Goal: Task Accomplishment & Management: Complete application form

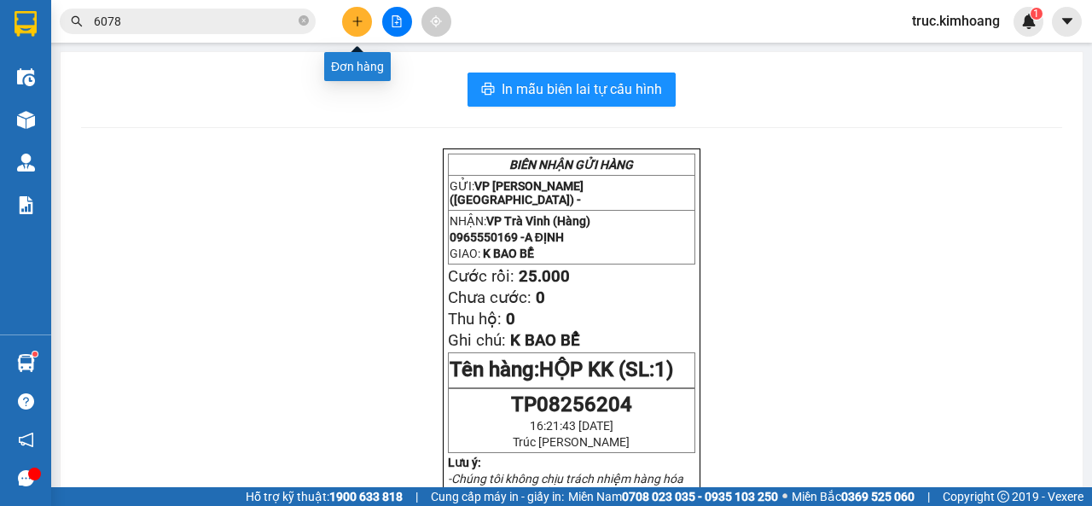
click at [356, 23] on icon "plus" at bounding box center [357, 21] width 12 height 12
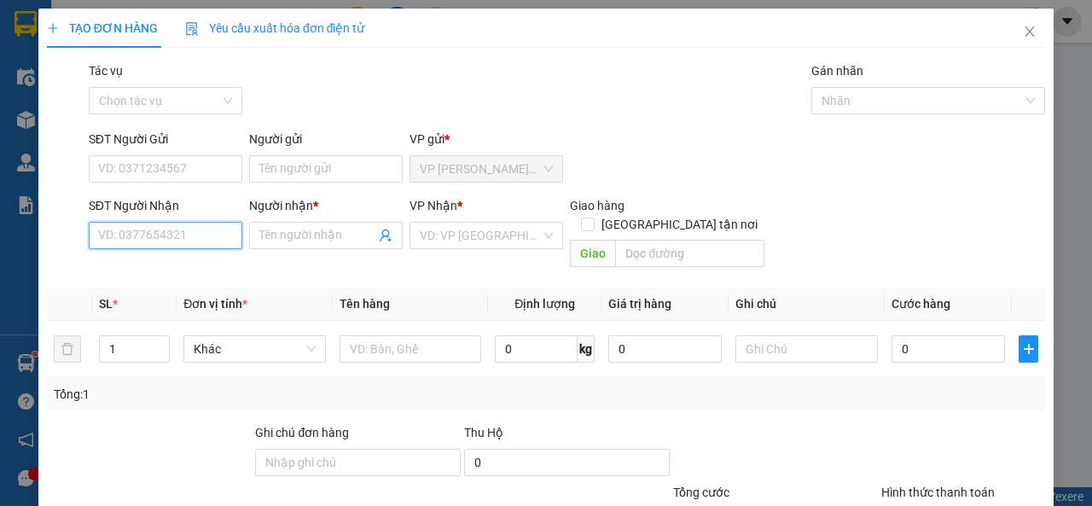
click at [211, 241] on input "SĐT Người Nhận" at bounding box center [165, 235] width 153 height 27
click at [224, 264] on div "0358785291 - CÓ" at bounding box center [163, 269] width 131 height 19
type input "0358785291"
type input "CÓ"
type input "CỔ CHIÊN"
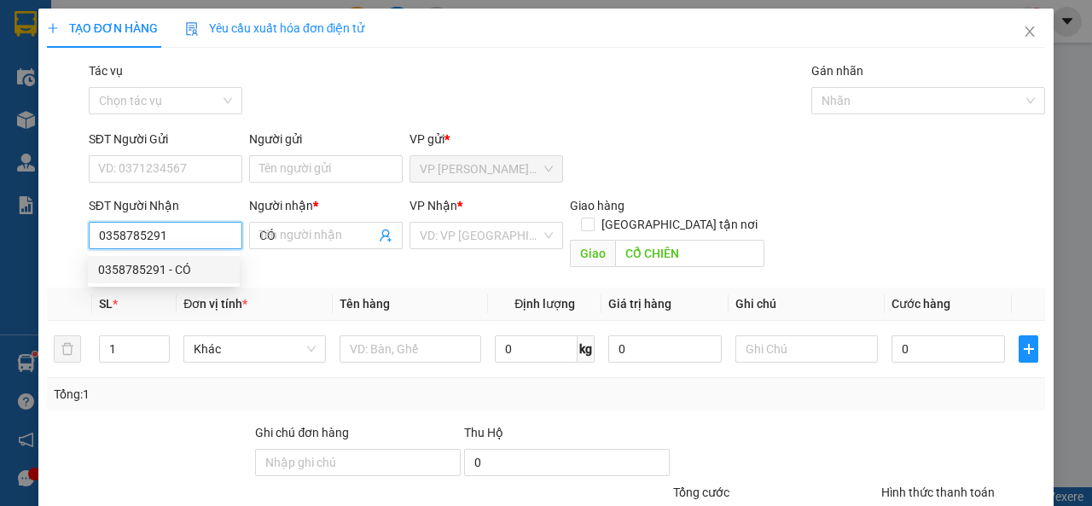
type input "40.000"
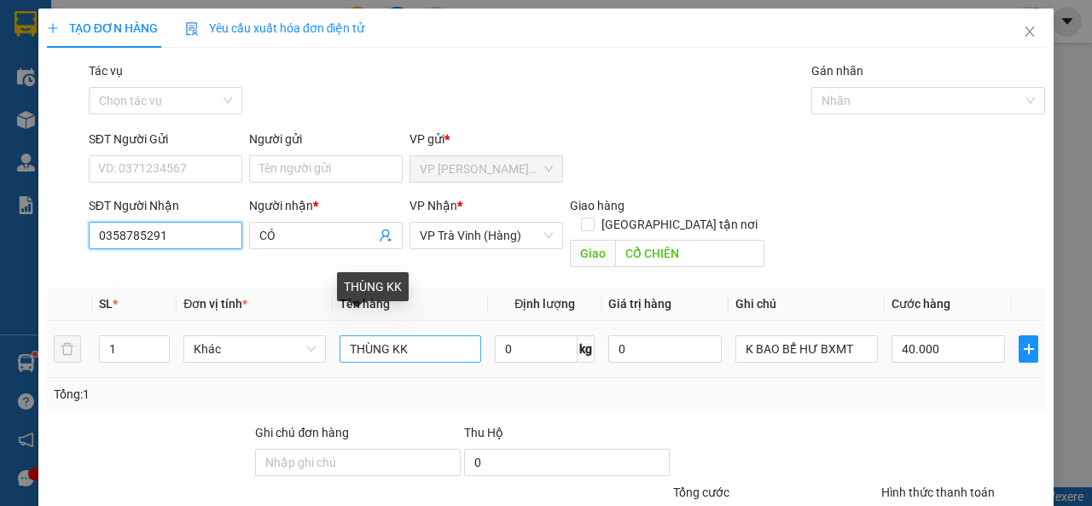
type input "0358785291"
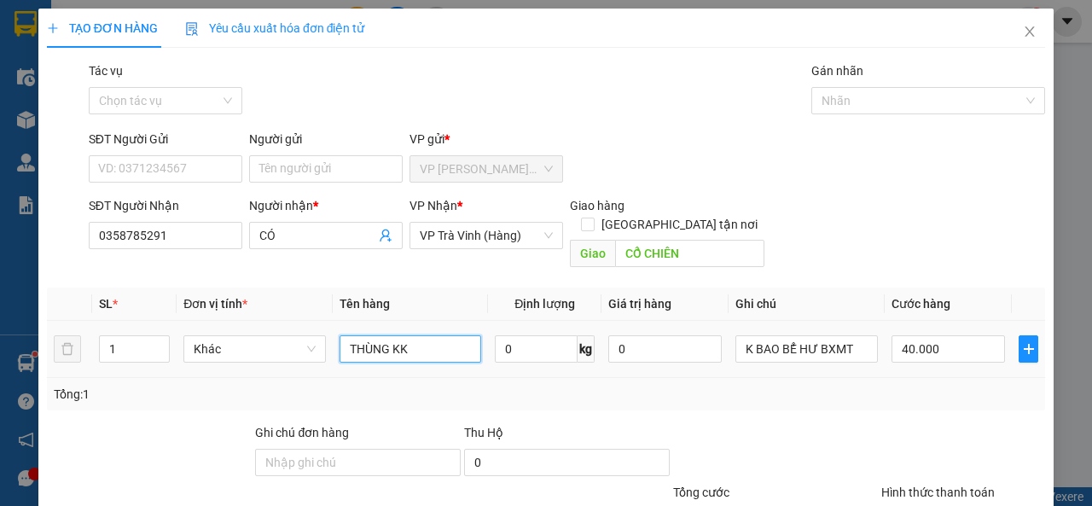
drag, startPoint x: 437, startPoint y: 321, endPoint x: 332, endPoint y: 334, distance: 105.8
click at [333, 334] on td "THÙNG KK" at bounding box center [411, 349] width 156 height 57
click at [443, 335] on input "CỤC TRẮNG" at bounding box center [410, 348] width 142 height 27
type input "CỤC TRẮNG KK"
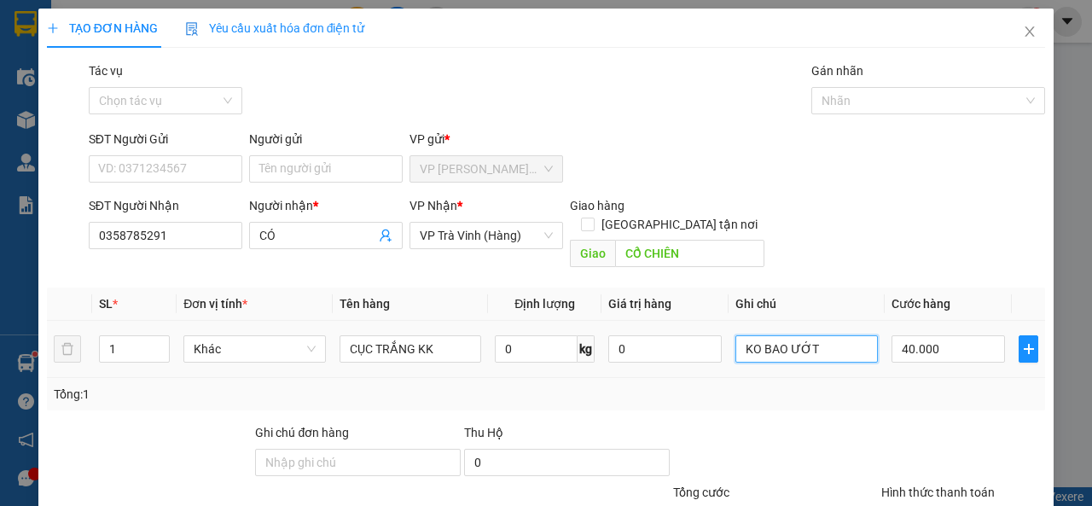
scroll to position [125, 0]
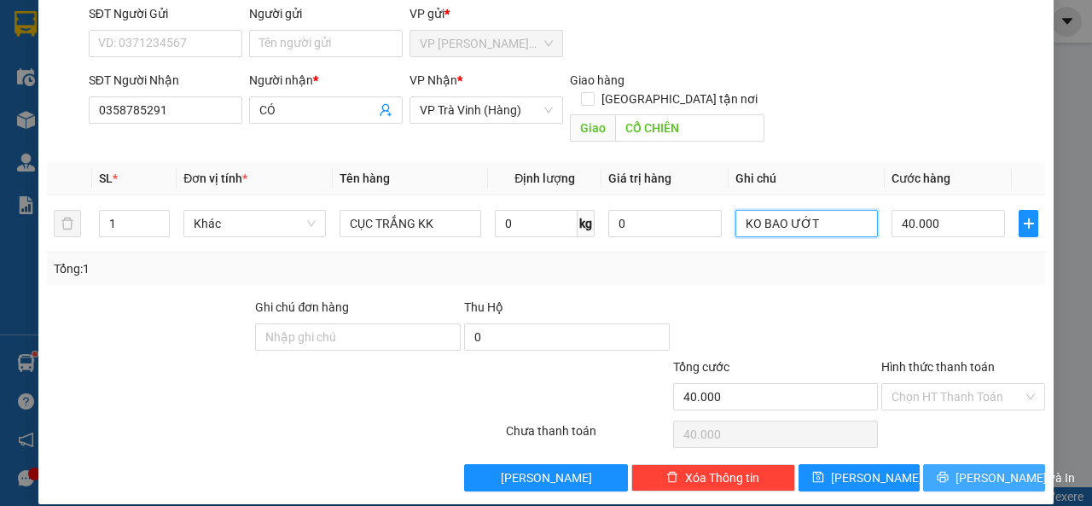
type input "KO BAO ƯỚT"
click at [929, 464] on button "[PERSON_NAME] và In" at bounding box center [984, 477] width 122 height 27
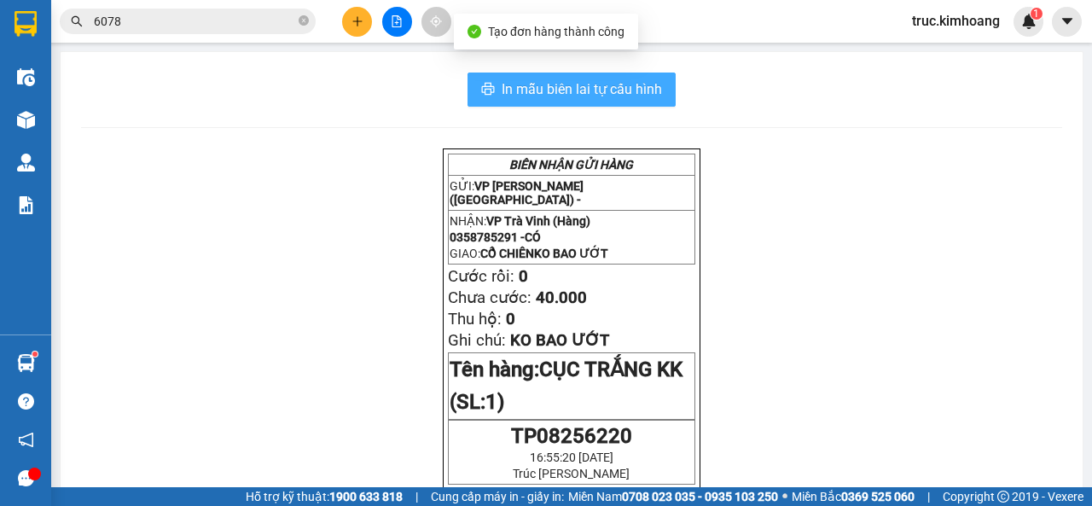
drag, startPoint x: 574, startPoint y: 94, endPoint x: 672, endPoint y: 133, distance: 105.6
click at [575, 94] on span "In mẫu biên lai tự cấu hình" at bounding box center [581, 88] width 160 height 21
click at [608, 90] on span "In mẫu biên lai tự cấu hình" at bounding box center [581, 88] width 160 height 21
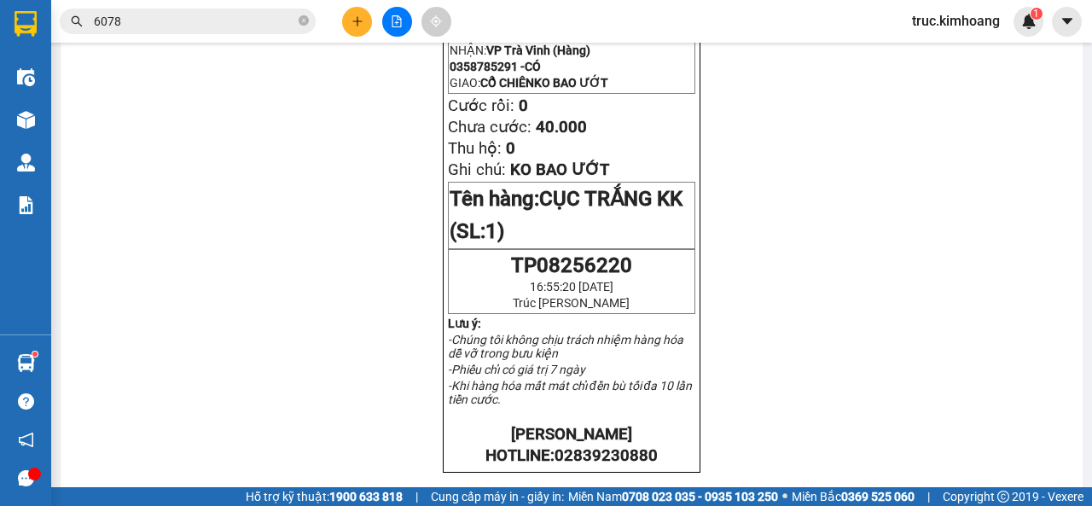
scroll to position [85, 0]
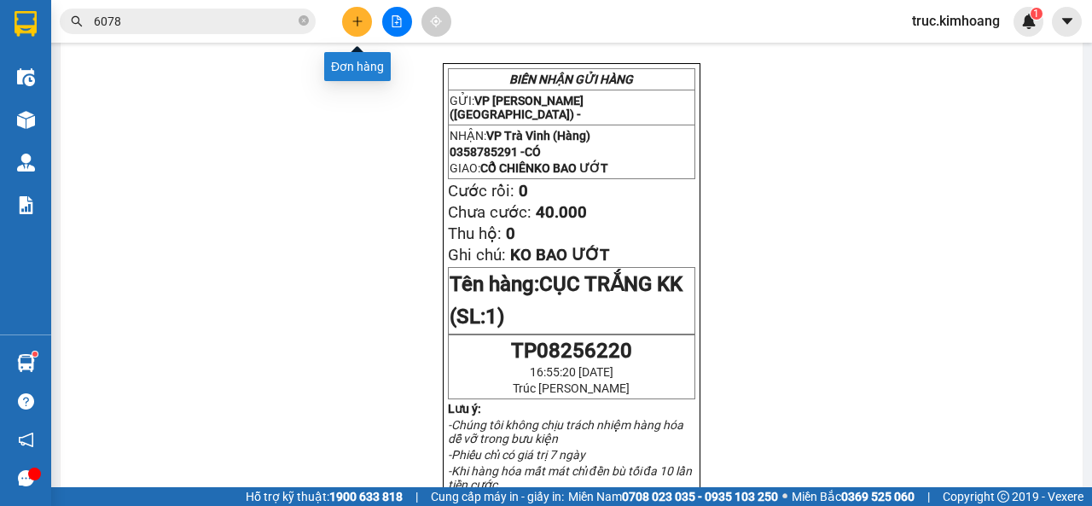
click at [347, 26] on button at bounding box center [357, 22] width 30 height 30
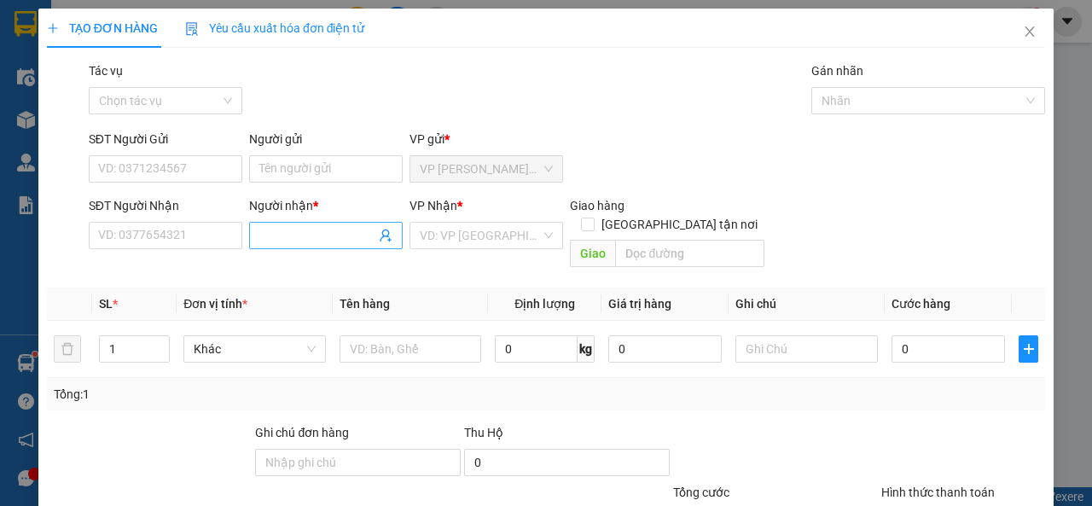
click at [301, 238] on input "Người nhận *" at bounding box center [317, 235] width 116 height 19
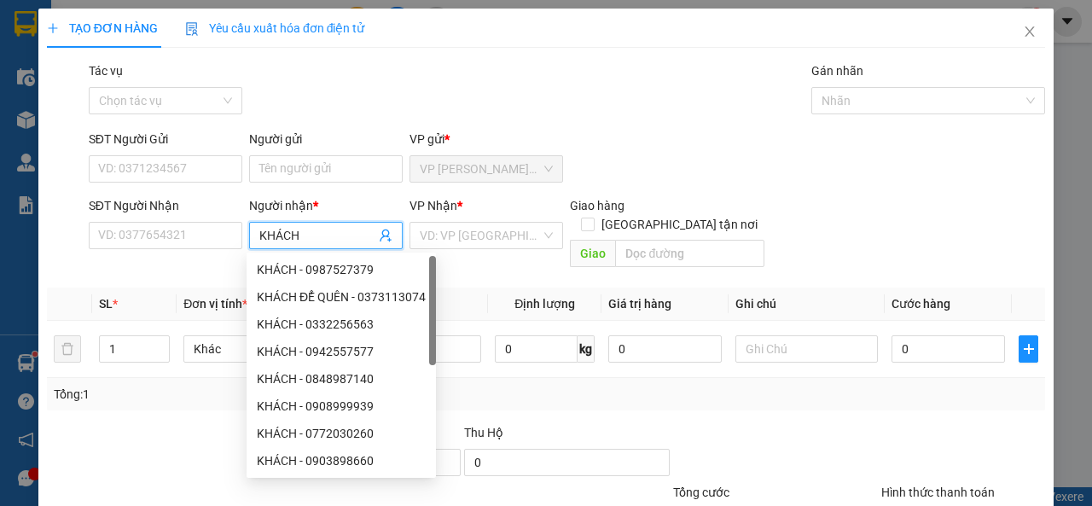
type input "KHÁCH"
click at [490, 219] on div "VP Nhận *" at bounding box center [485, 209] width 153 height 26
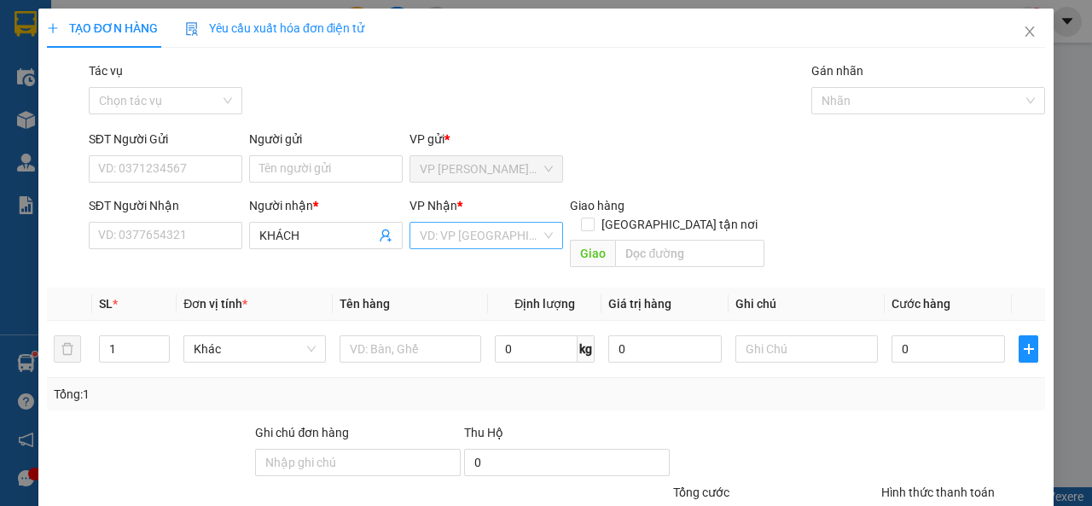
click at [489, 229] on input "search" at bounding box center [480, 236] width 121 height 26
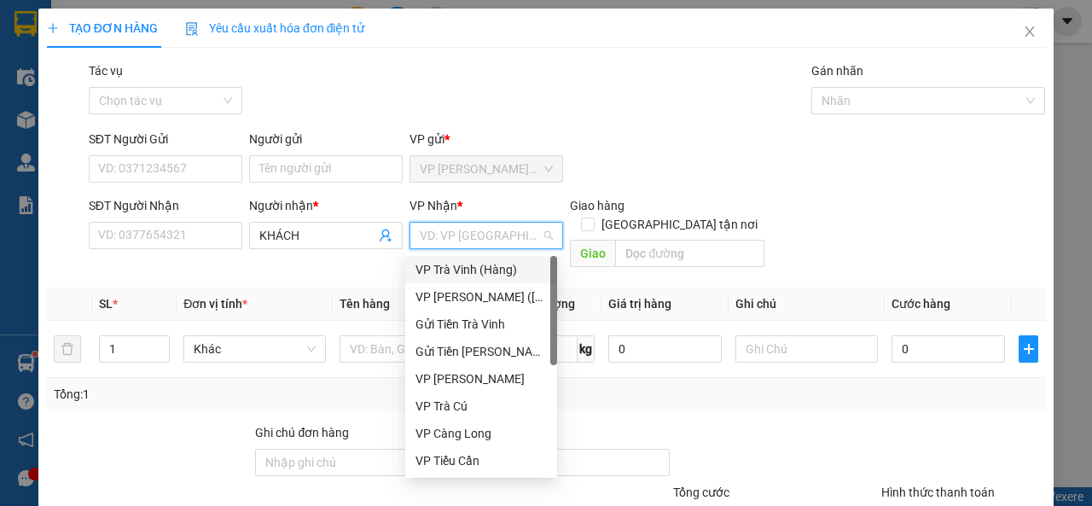
click at [487, 269] on div "VP Trà Vinh (Hàng)" at bounding box center [480, 269] width 131 height 19
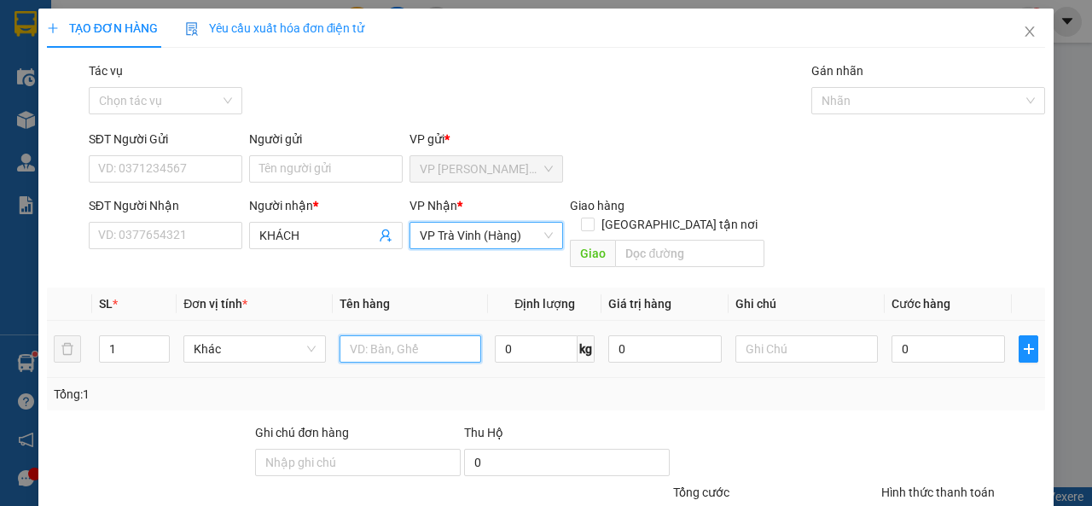
click at [351, 338] on input "text" at bounding box center [410, 348] width 142 height 27
type input "XE MÁY KK"
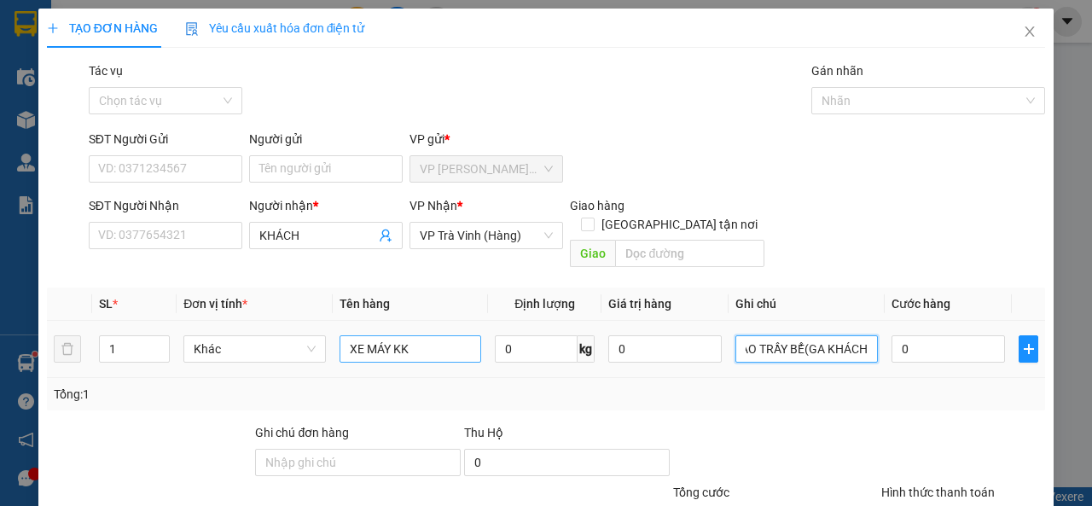
scroll to position [0, 35]
type input "KO BAO TRẦY BỂ(GA KHÁCH)"
type input "2"
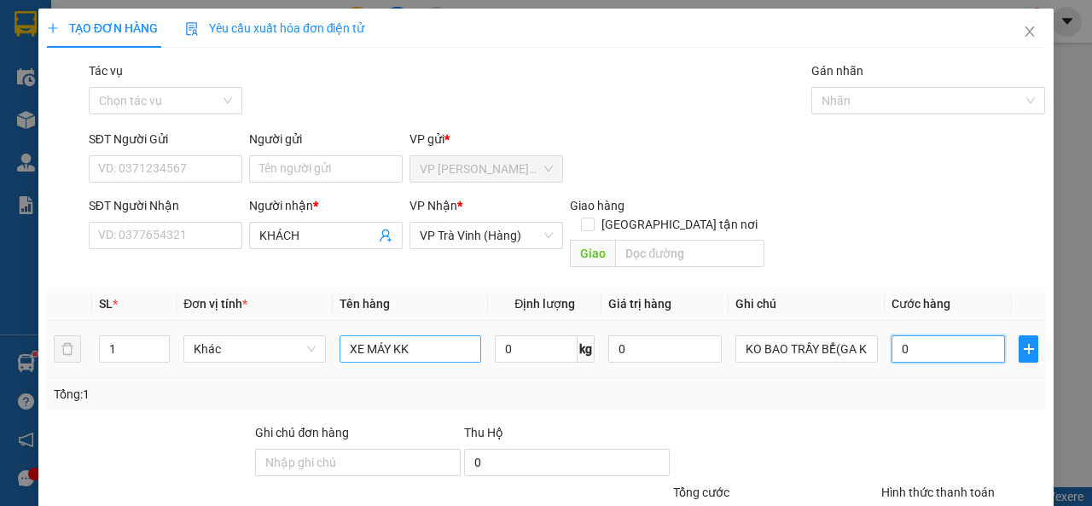
type input "2"
type input "25"
type input "250"
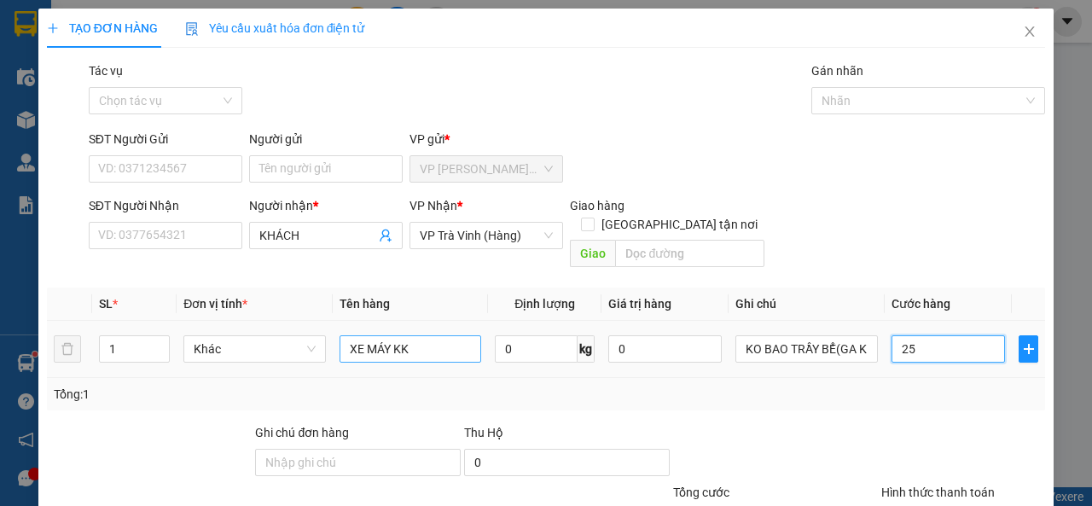
type input "250"
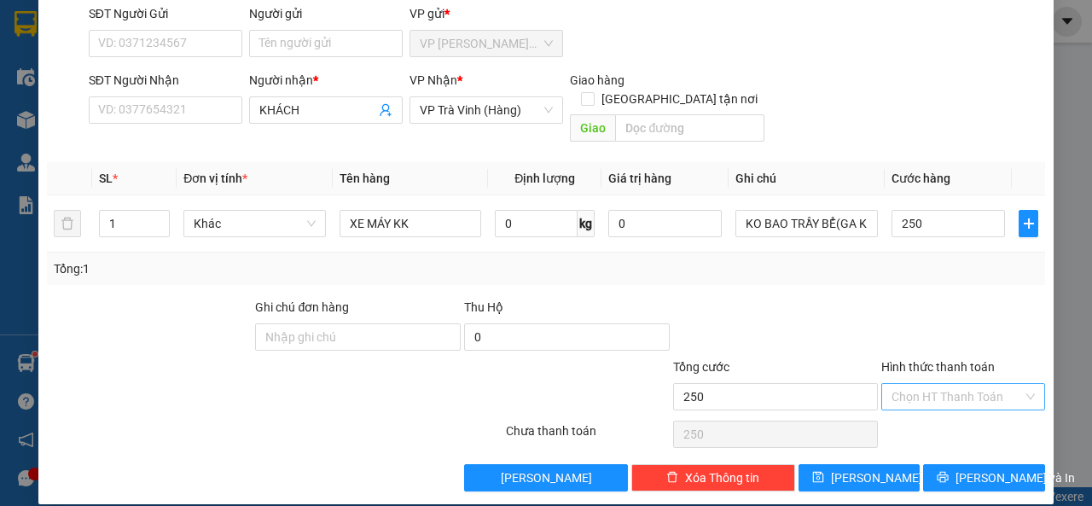
type input "250.000"
click at [904, 384] on input "Hình thức thanh toán" at bounding box center [956, 397] width 131 height 26
click at [915, 401] on div "Tại văn phòng" at bounding box center [951, 411] width 161 height 27
type input "0"
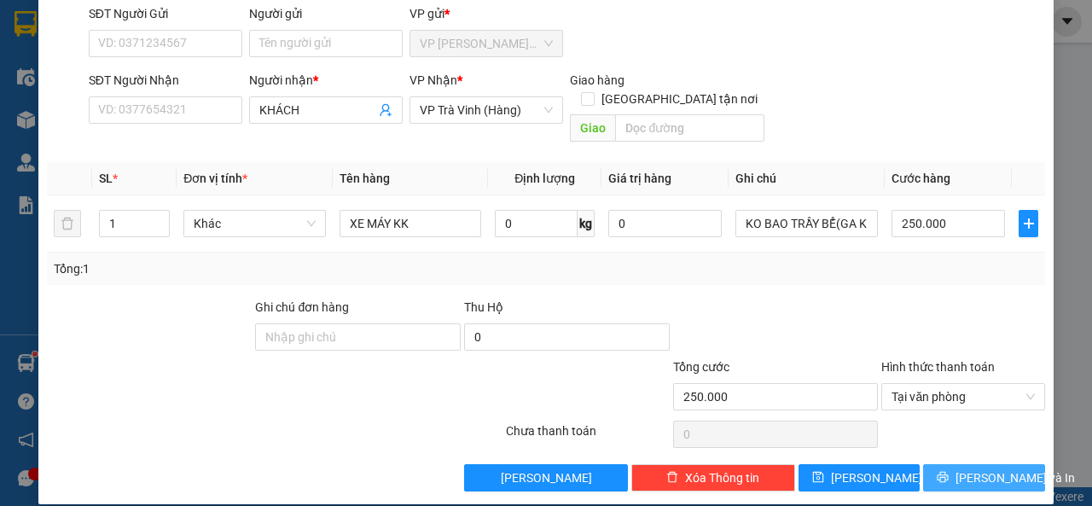
click at [928, 464] on button "[PERSON_NAME] và In" at bounding box center [984, 477] width 122 height 27
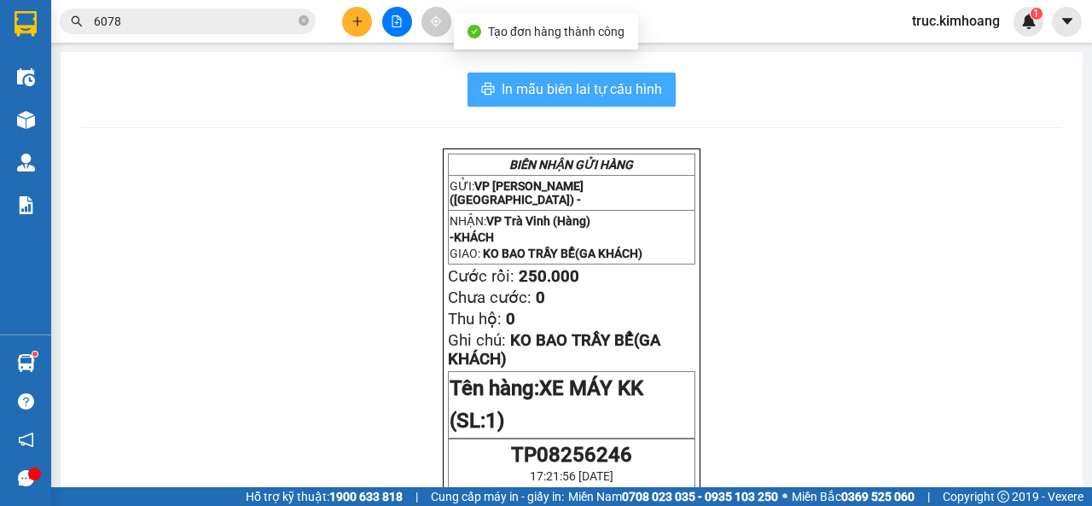
click at [630, 84] on span "In mẫu biên lai tự cấu hình" at bounding box center [581, 88] width 160 height 21
